Goal: Subscribe to service/newsletter

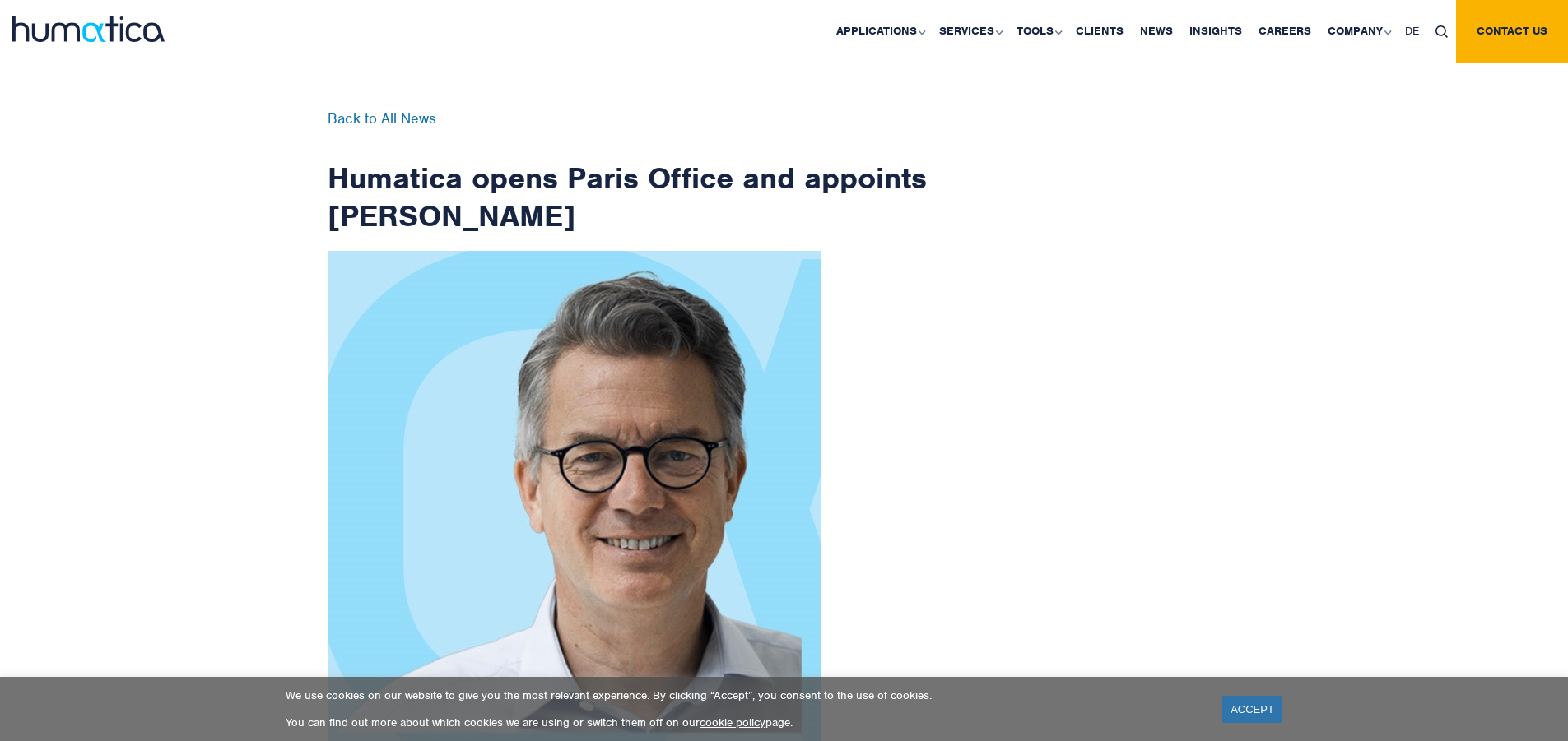
scroll to position [2625, 0]
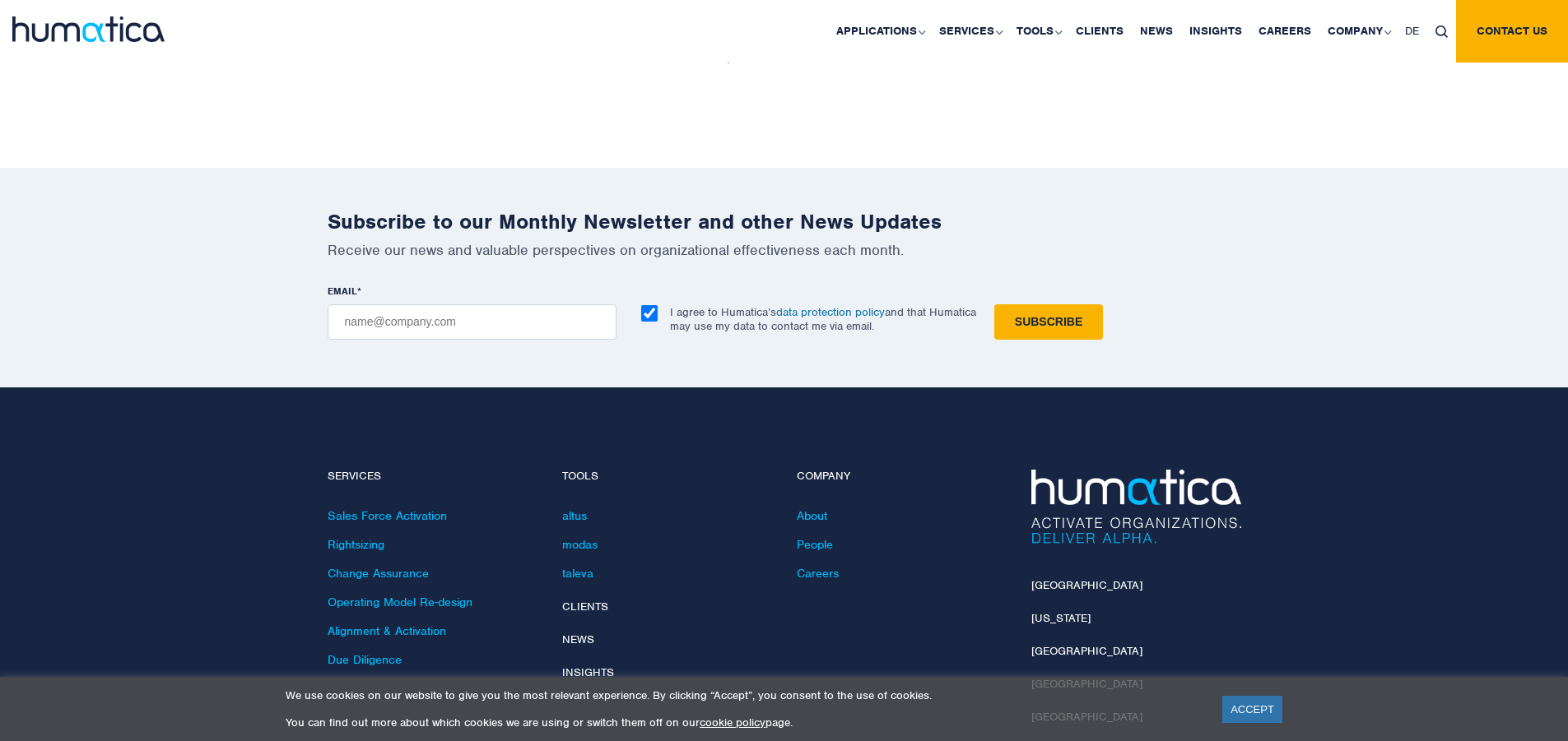
checkbox input "true"
type input "[EMAIL_ADDRESS][DOMAIN_NAME]"
click at [995, 304] on input "Subscribe" at bounding box center [1049, 321] width 109 height 35
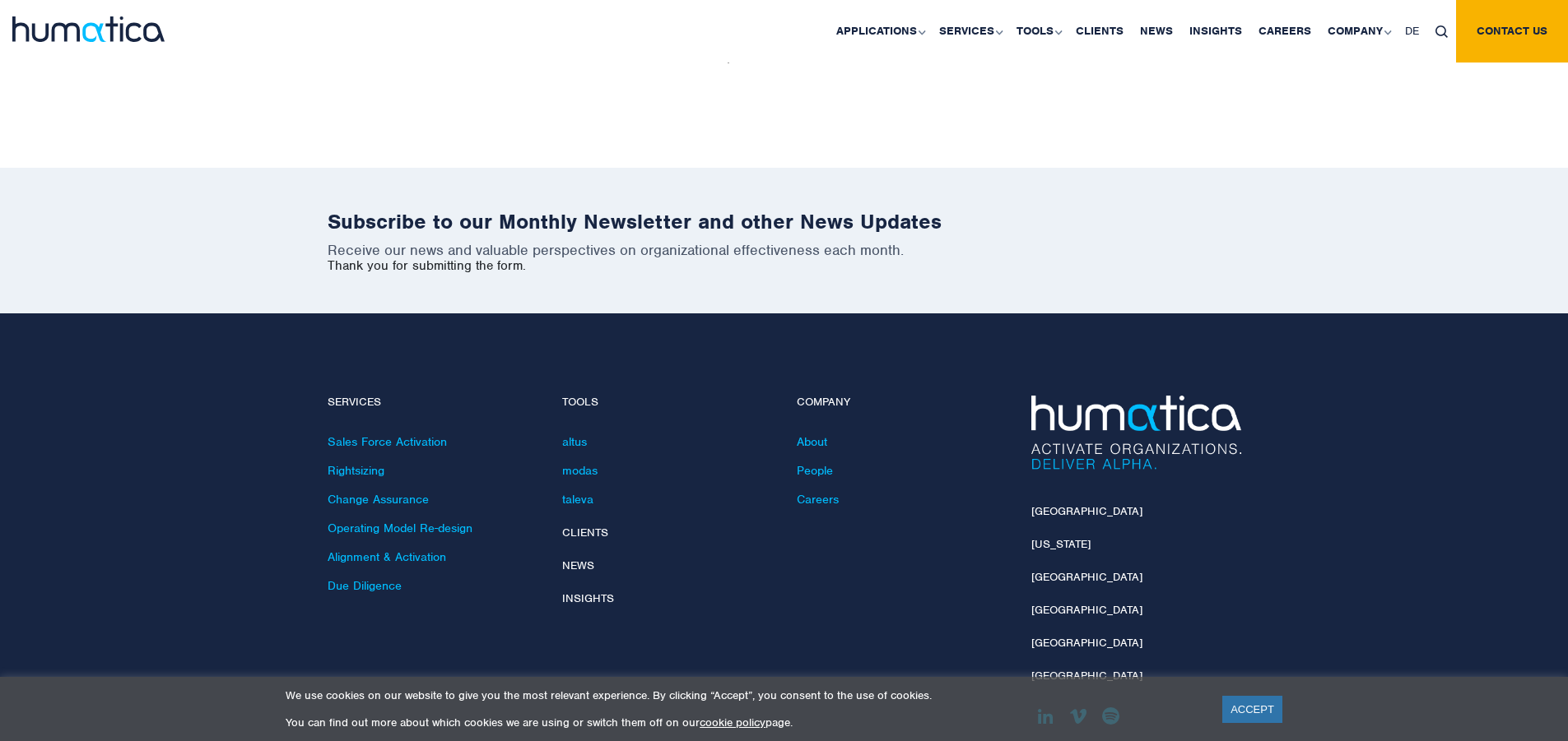
scroll to position [2551, 0]
